Goal: Task Accomplishment & Management: Use online tool/utility

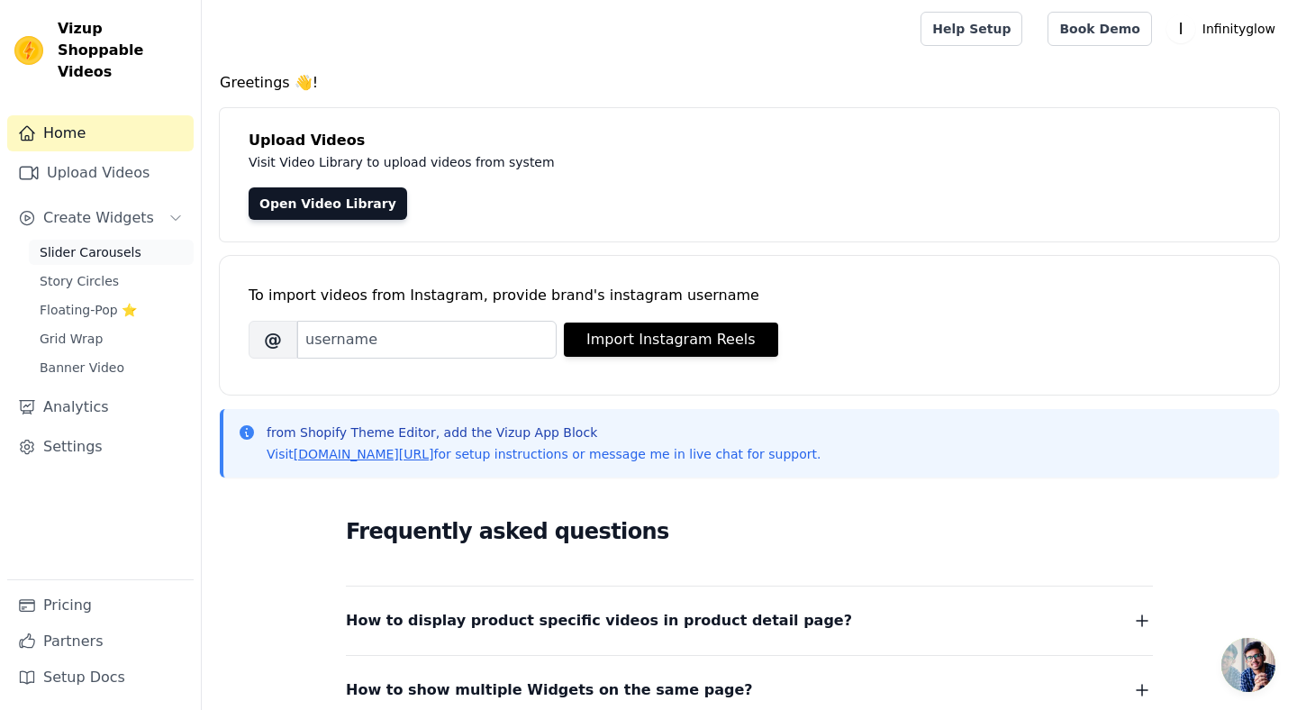
click at [86, 243] on span "Slider Carousels" at bounding box center [91, 252] width 102 height 18
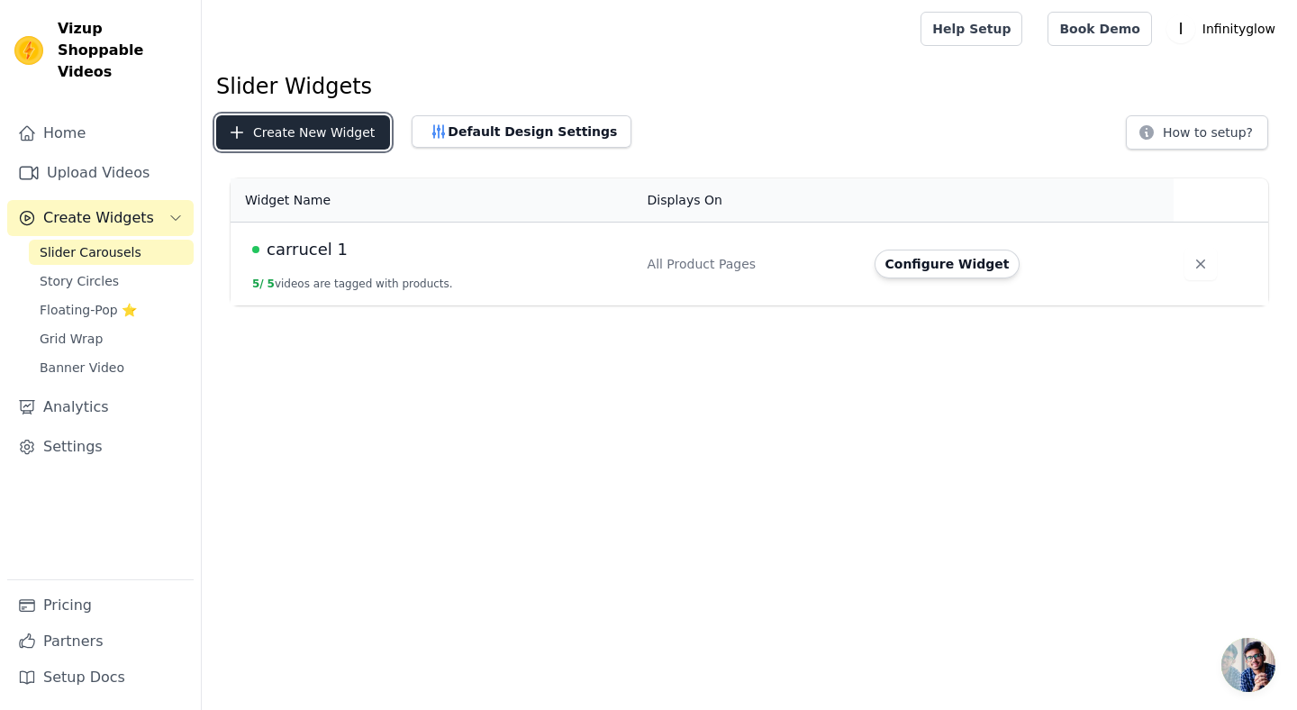
click at [320, 130] on button "Create New Widget" at bounding box center [303, 132] width 174 height 34
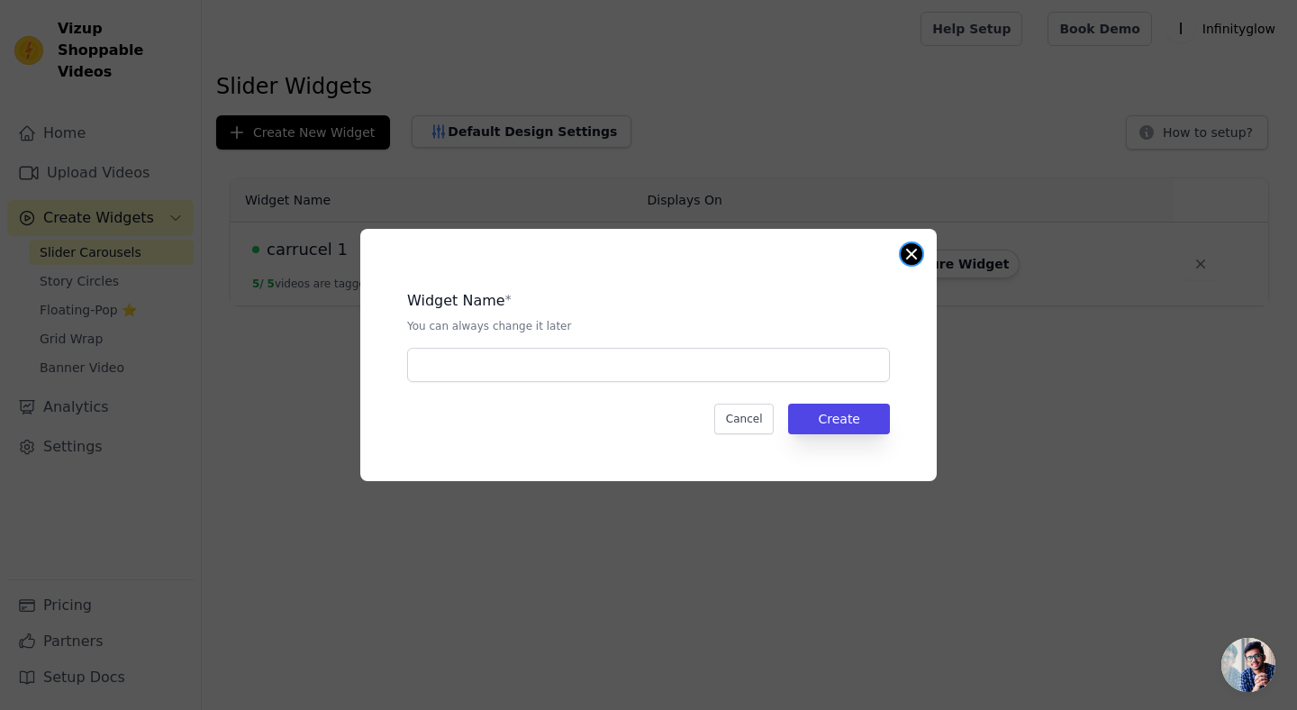
click at [909, 258] on button "Close modal" at bounding box center [912, 254] width 22 height 22
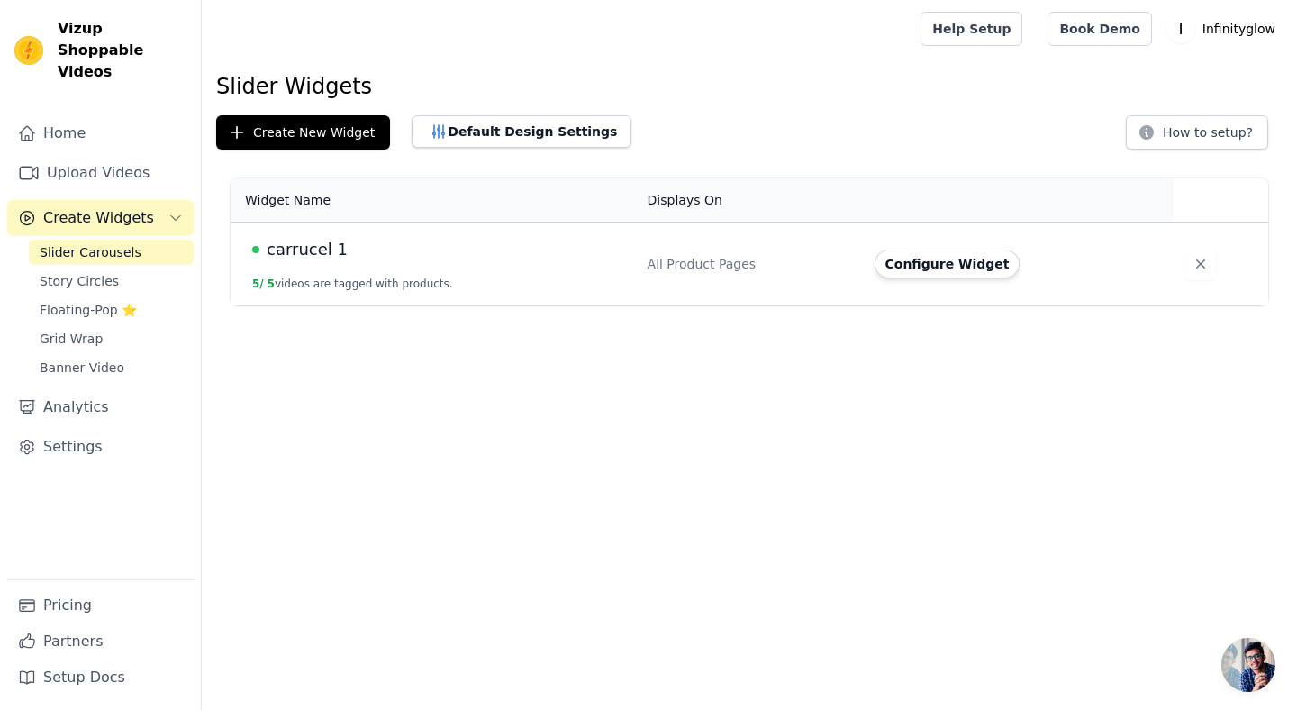
click at [312, 256] on span "carrucel 1" at bounding box center [307, 249] width 81 height 25
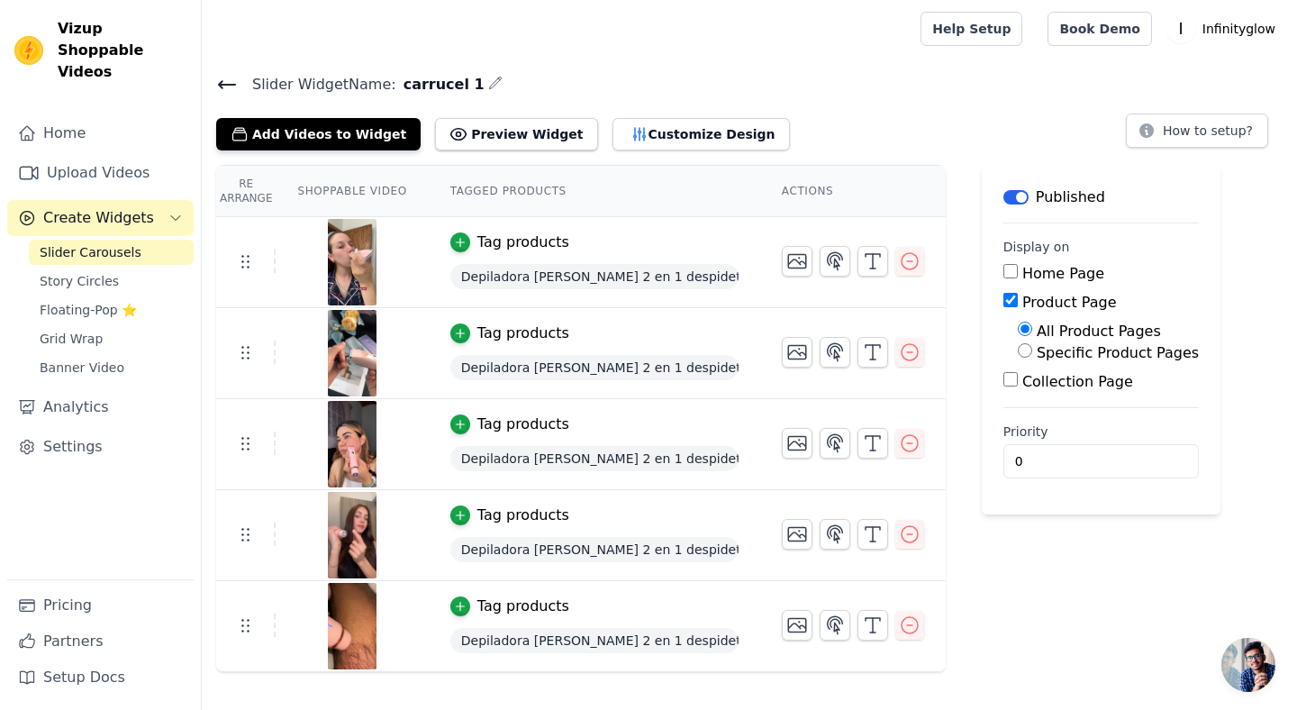
click at [1028, 355] on input "Specific Product Pages" at bounding box center [1025, 350] width 14 height 14
radio input "true"
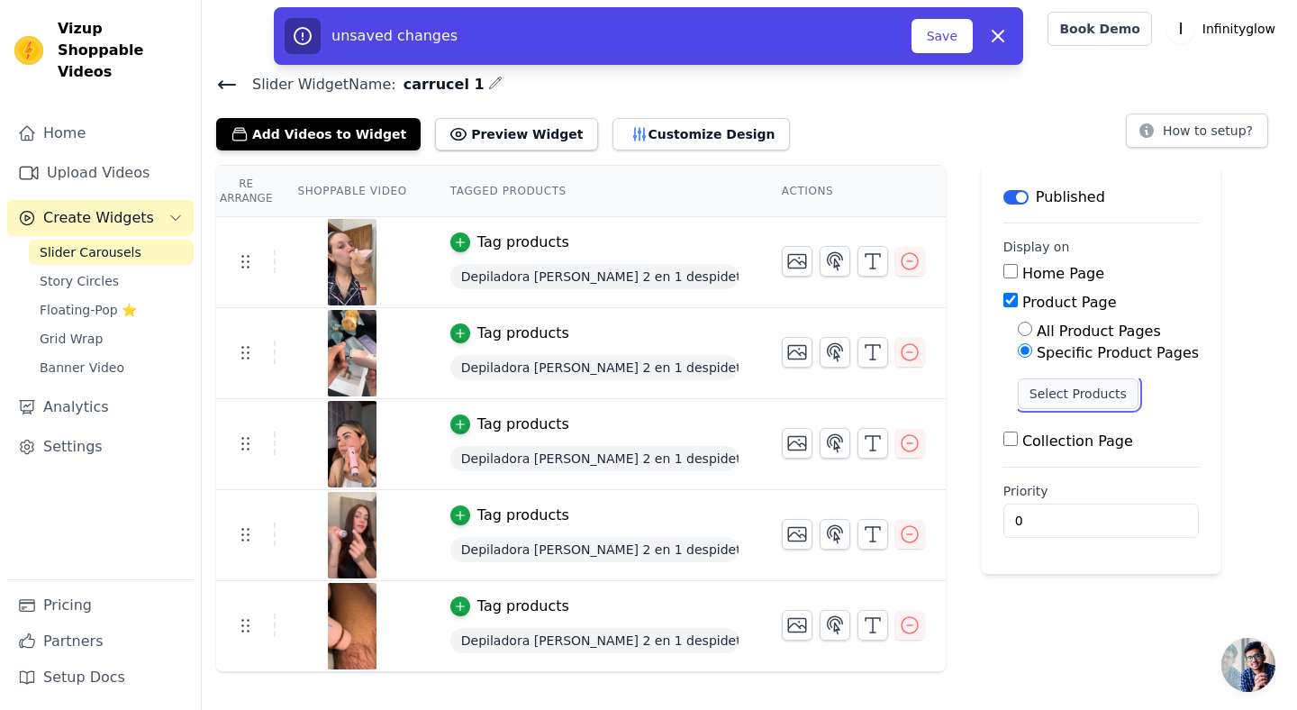
click at [1040, 393] on button "Select Products" at bounding box center [1078, 393] width 121 height 31
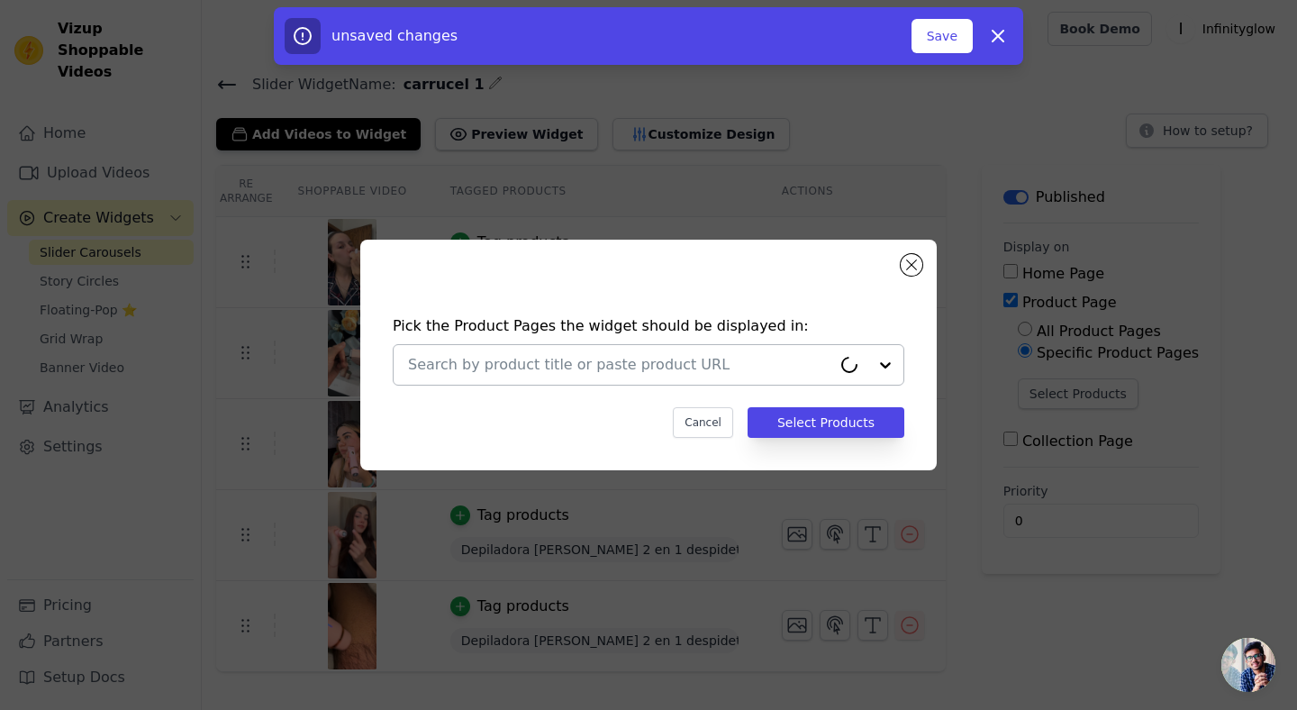
click at [681, 359] on input "text" at bounding box center [619, 365] width 423 height 22
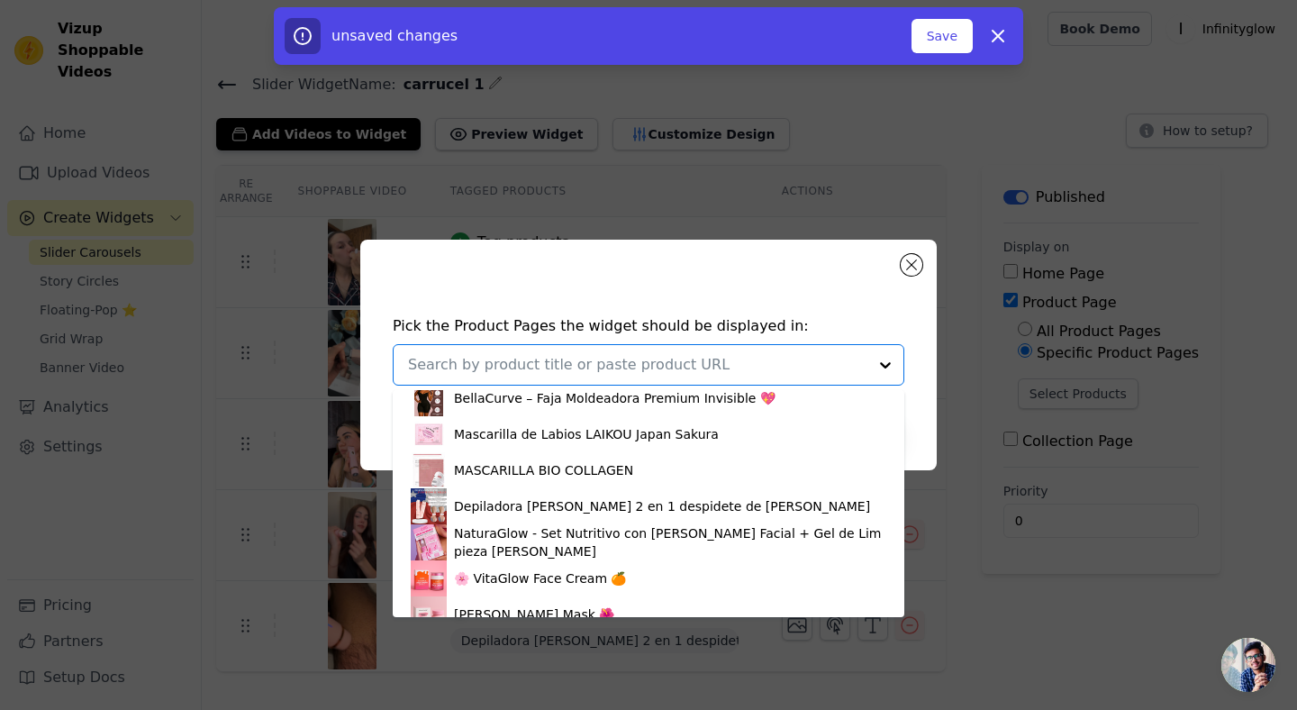
scroll to position [161, 0]
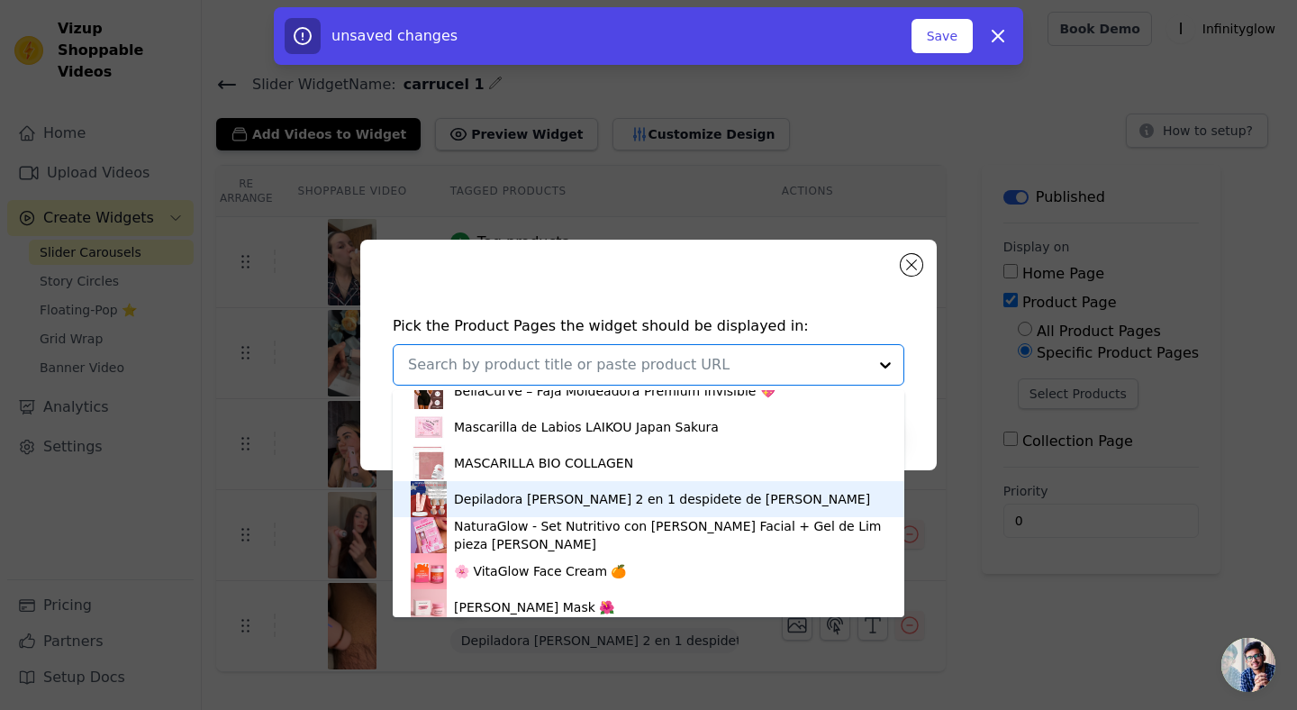
click at [621, 485] on div "Depiladora [PERSON_NAME] 2 en 1 despidete de [PERSON_NAME]" at bounding box center [649, 499] width 476 height 36
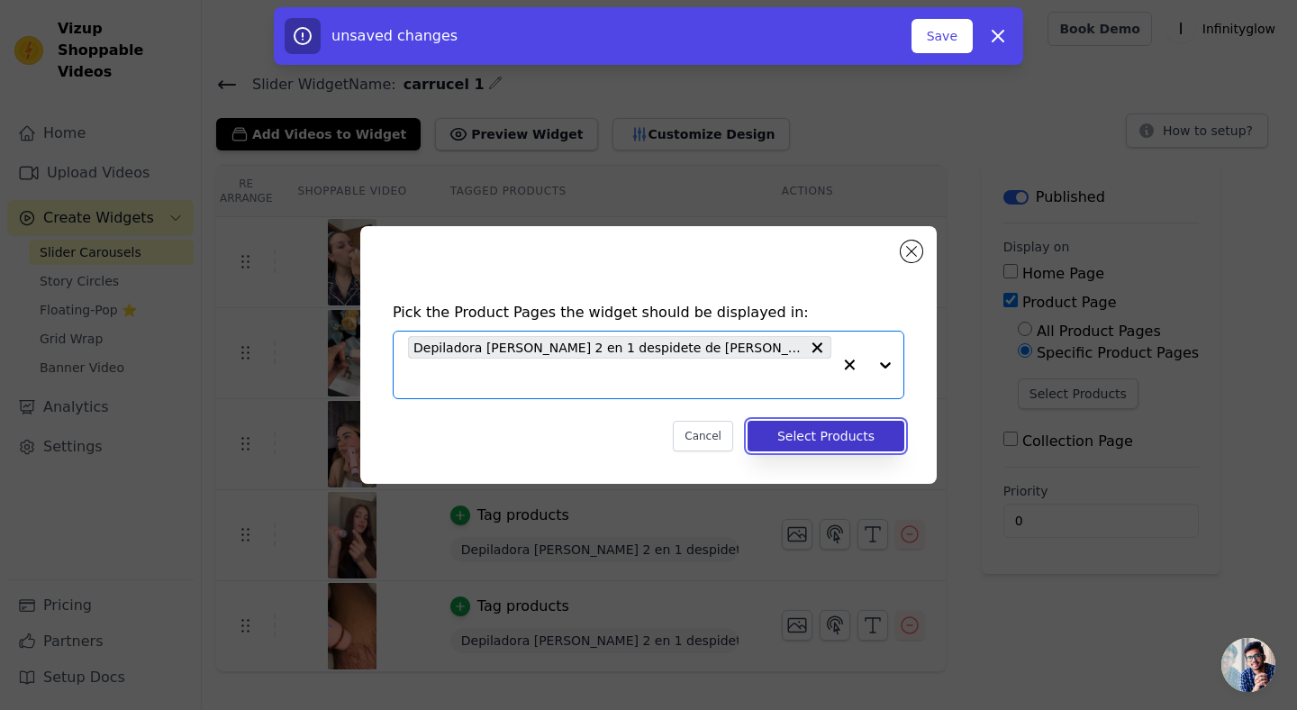
click at [821, 421] on button "Select Products" at bounding box center [826, 436] width 157 height 31
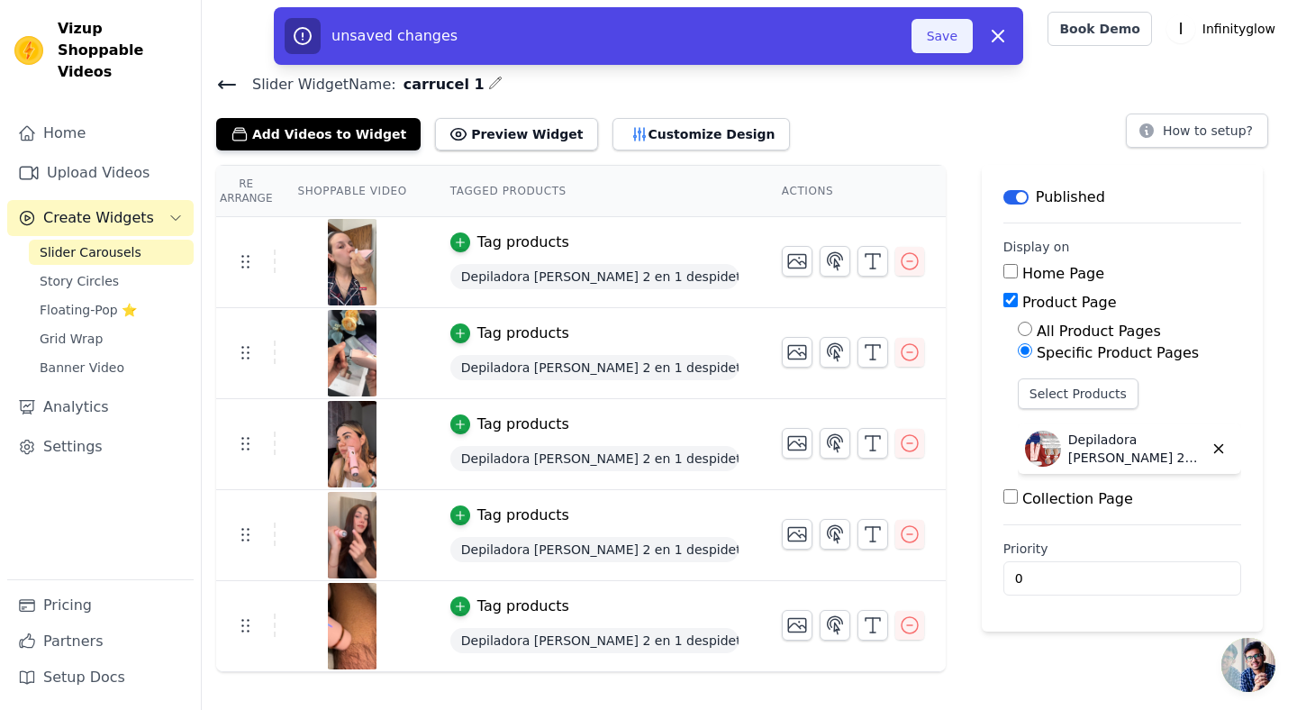
click at [954, 36] on button "Save" at bounding box center [941, 36] width 61 height 34
click at [943, 36] on button "Save" at bounding box center [941, 36] width 61 height 34
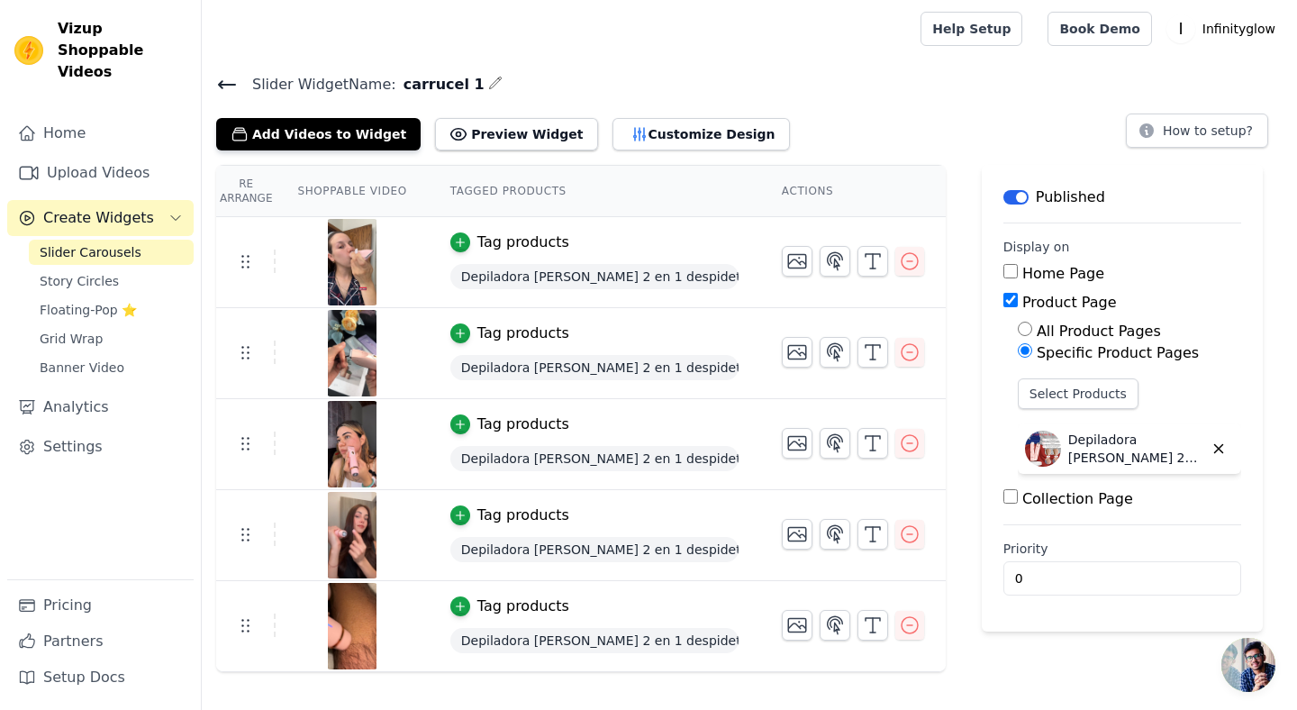
click at [234, 86] on icon at bounding box center [227, 85] width 22 height 22
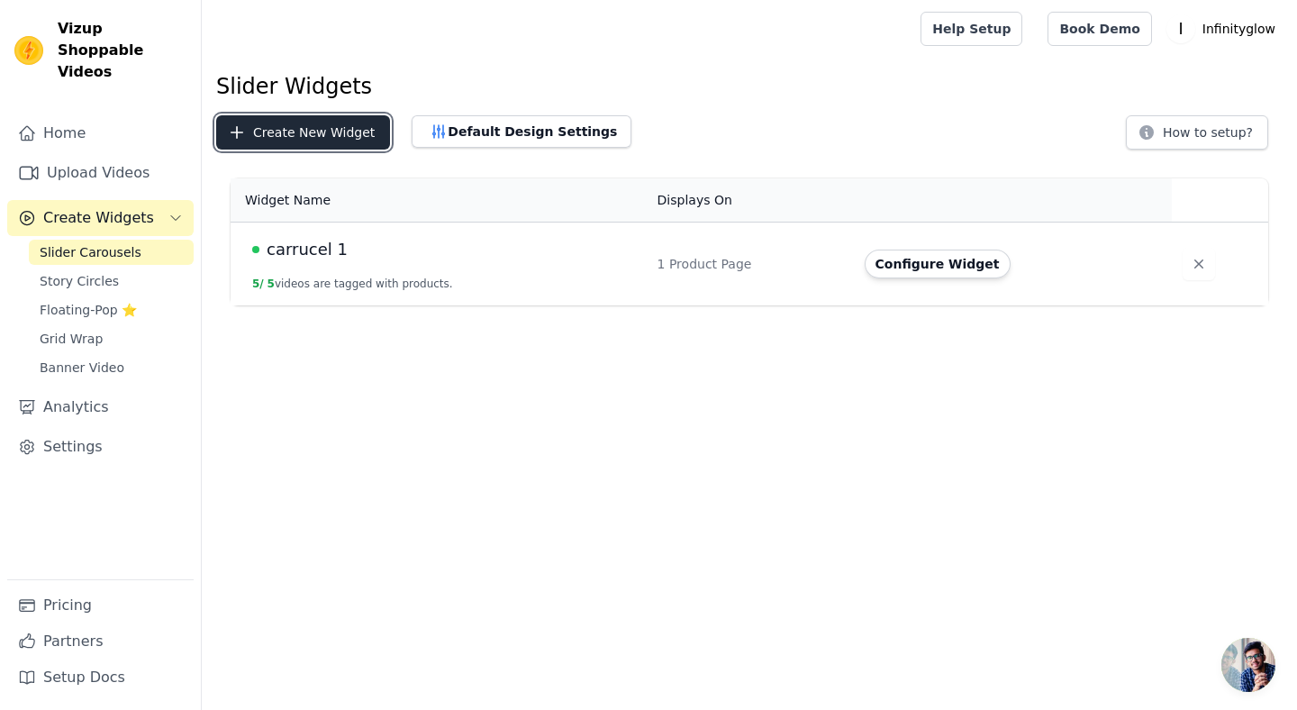
click at [336, 140] on button "Create New Widget" at bounding box center [303, 132] width 174 height 34
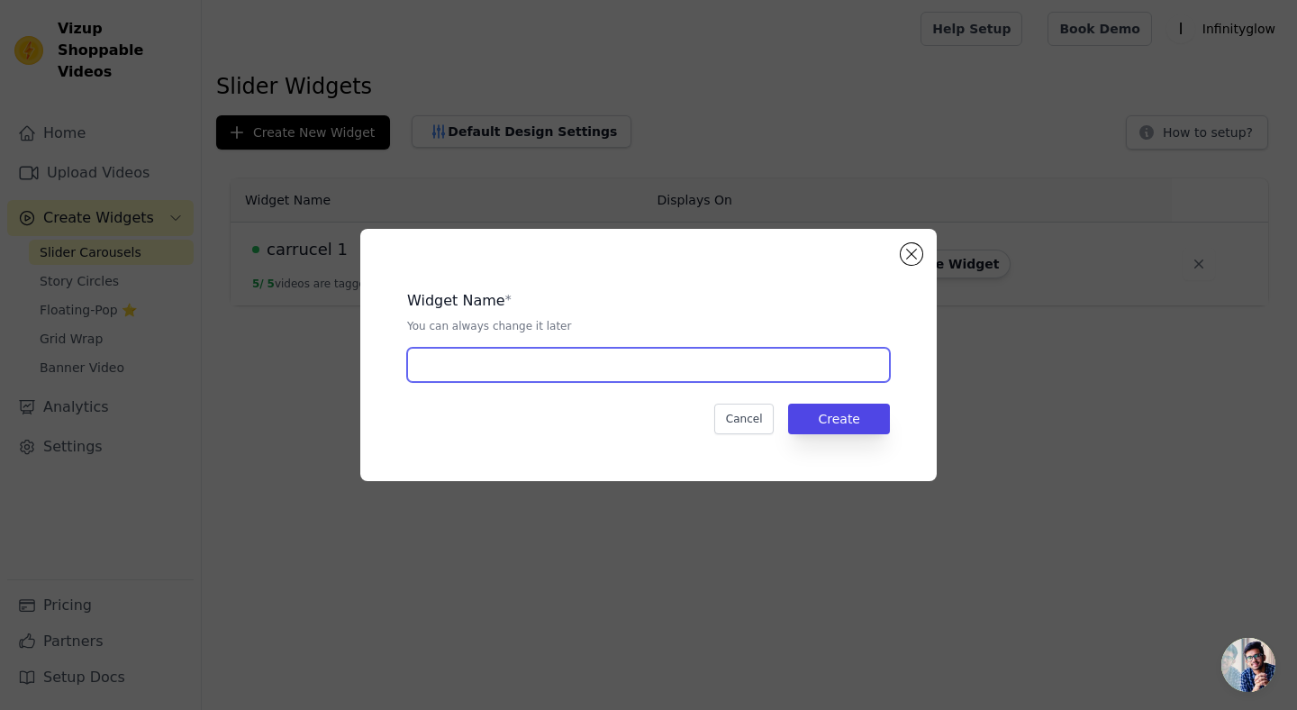
click at [466, 374] on input "text" at bounding box center [648, 365] width 483 height 34
type input "Carrusel shaver Men"
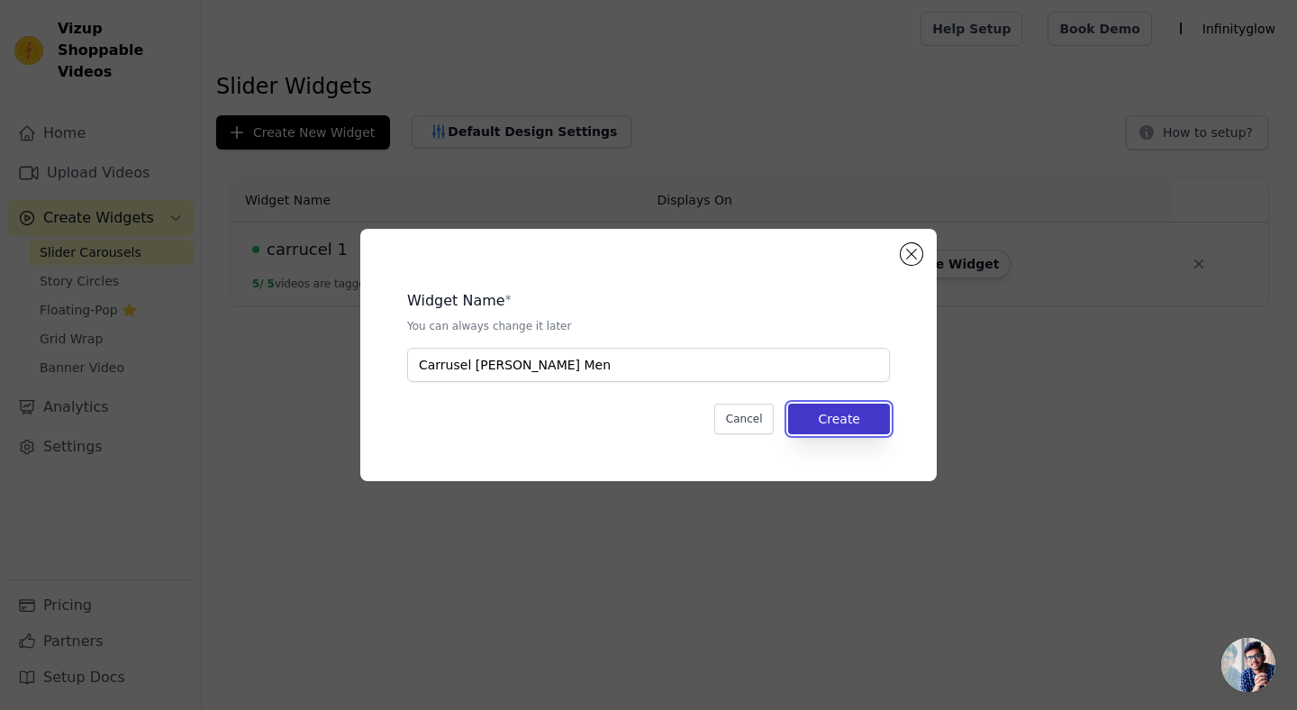
click at [823, 412] on button "Create" at bounding box center [839, 418] width 102 height 31
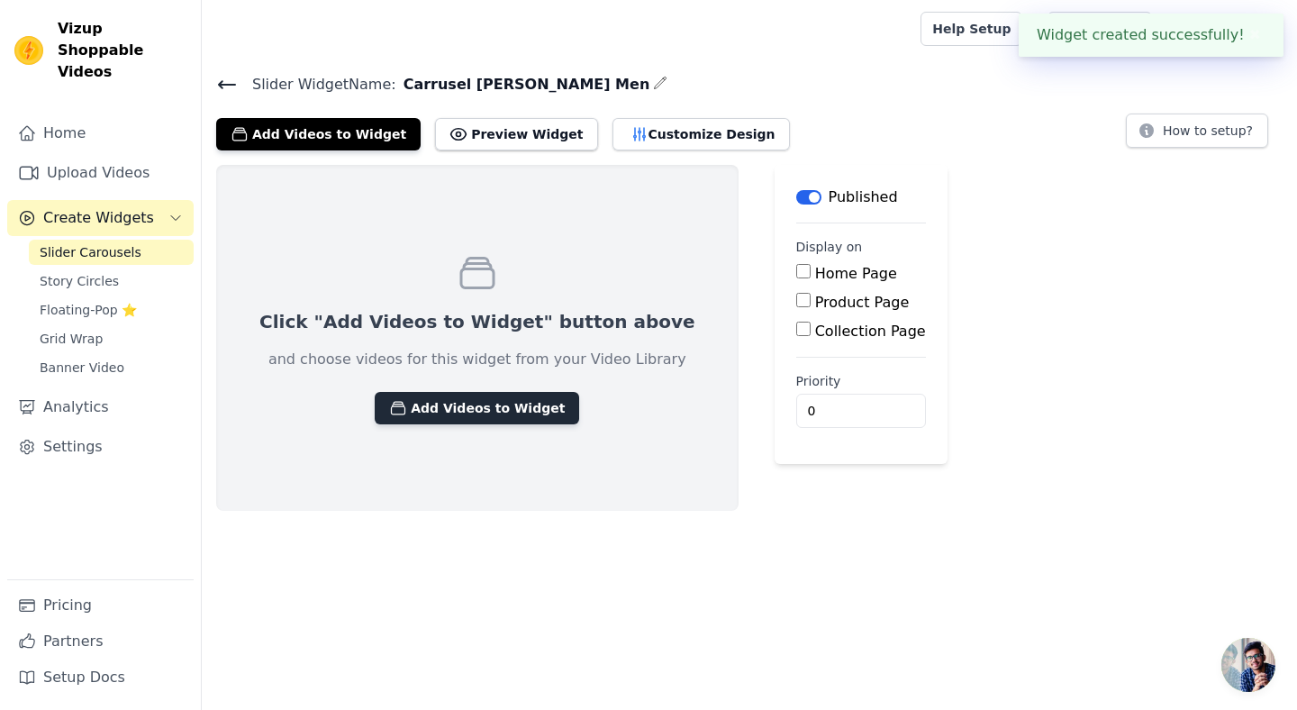
click at [498, 405] on button "Add Videos to Widget" at bounding box center [477, 408] width 204 height 32
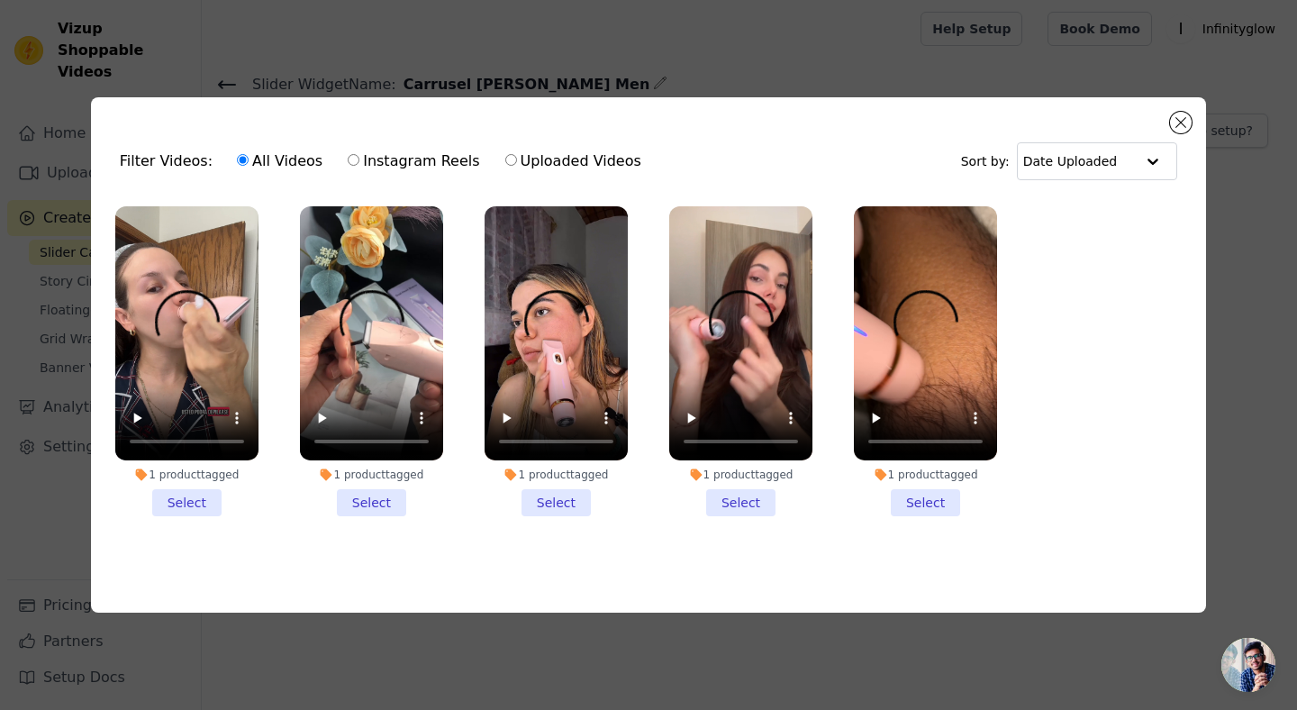
click at [505, 156] on input "Uploaded Videos" at bounding box center [511, 160] width 12 height 12
radio input "true"
click at [532, 155] on label "Uploaded Videos" at bounding box center [573, 161] width 138 height 23
click at [517, 155] on input "Uploaded Videos" at bounding box center [511, 160] width 12 height 12
click at [273, 167] on label "All Videos" at bounding box center [279, 161] width 87 height 23
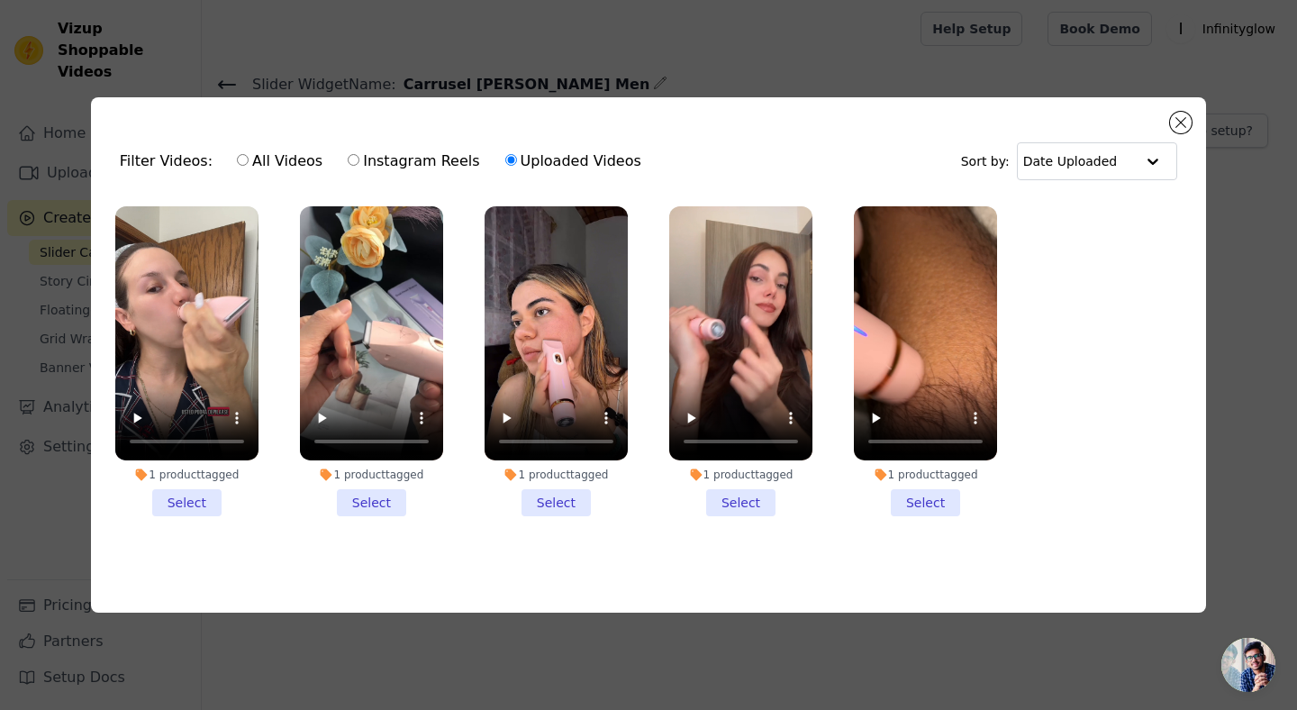
click at [249, 166] on input "All Videos" at bounding box center [243, 160] width 12 height 12
radio input "true"
click at [1118, 169] on input "text" at bounding box center [1079, 161] width 112 height 36
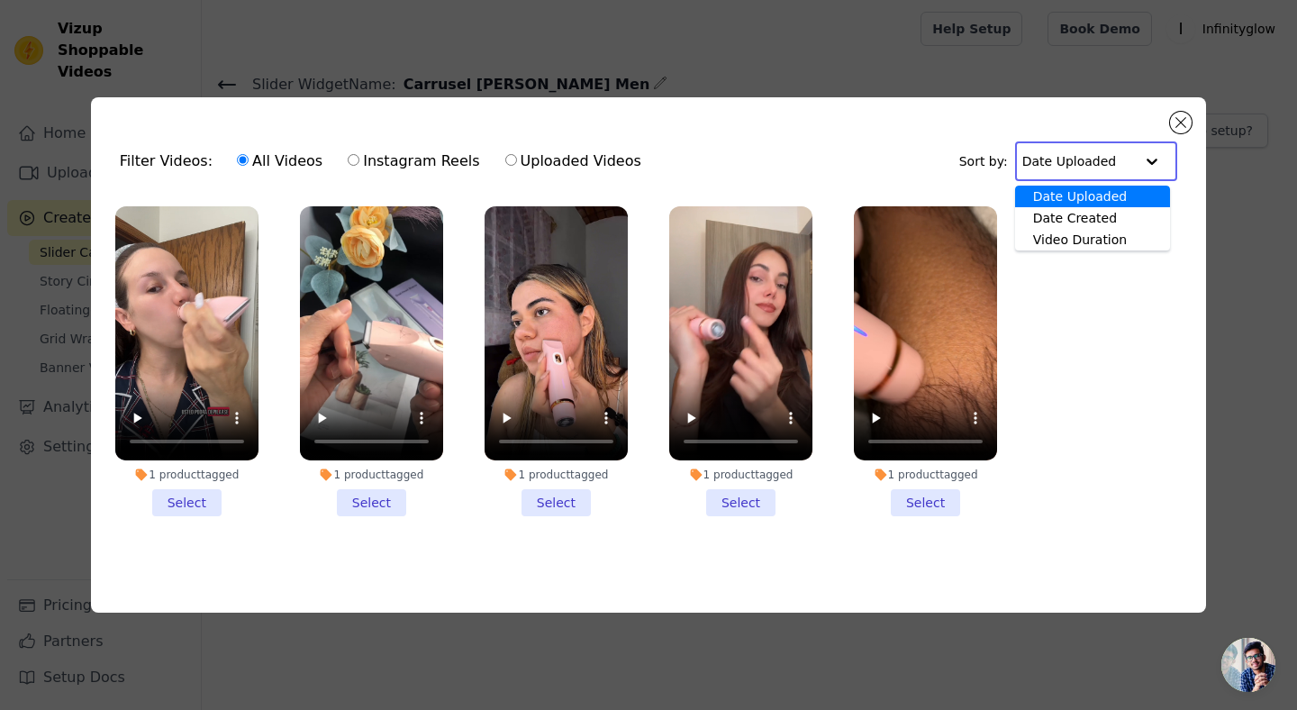
click at [987, 159] on div "Sort by: Date Uploaded Date Created Video Duration Option Date Uploaded, select…" at bounding box center [1068, 161] width 219 height 40
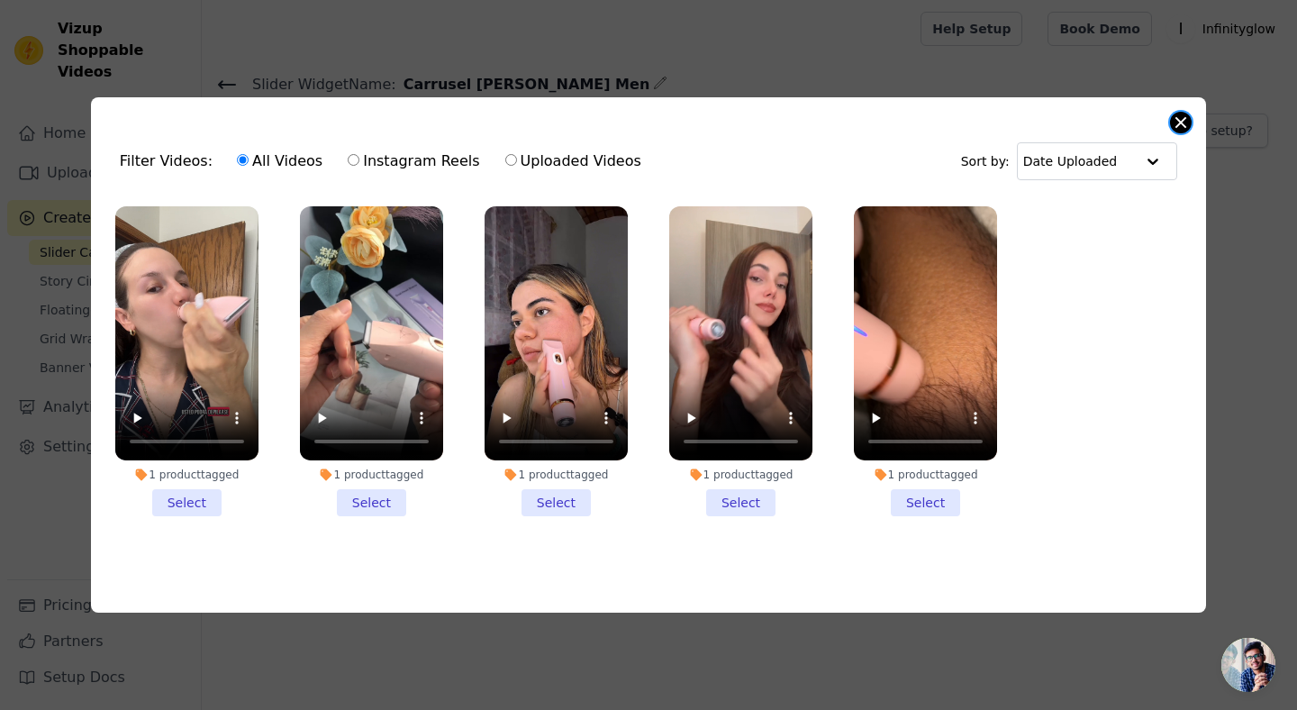
click at [1183, 121] on button "Close modal" at bounding box center [1181, 123] width 22 height 22
